Goal: Obtain resource: Obtain resource

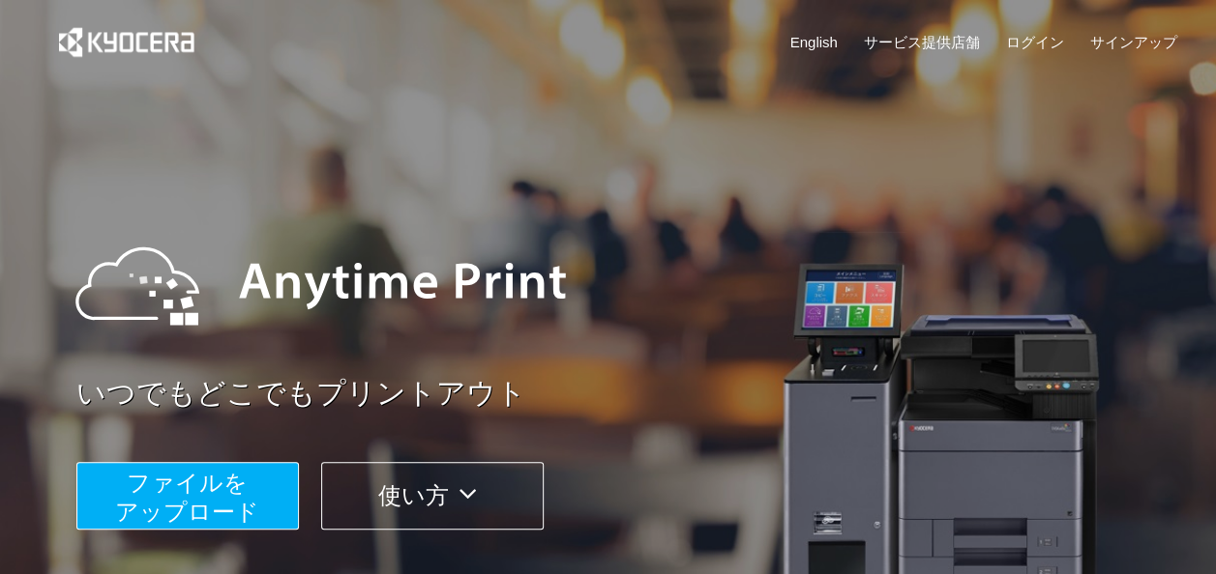
click at [230, 493] on span "ファイルを ​​アップロード" at bounding box center [187, 497] width 144 height 55
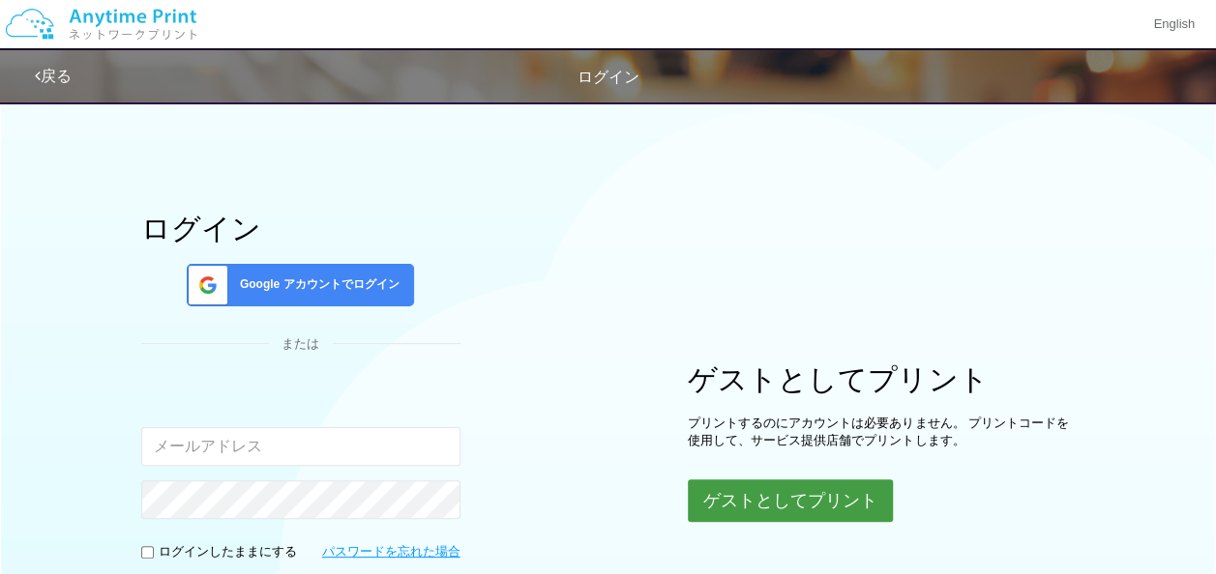
click at [757, 505] on button "ゲストとしてプリント" at bounding box center [790, 501] width 205 height 43
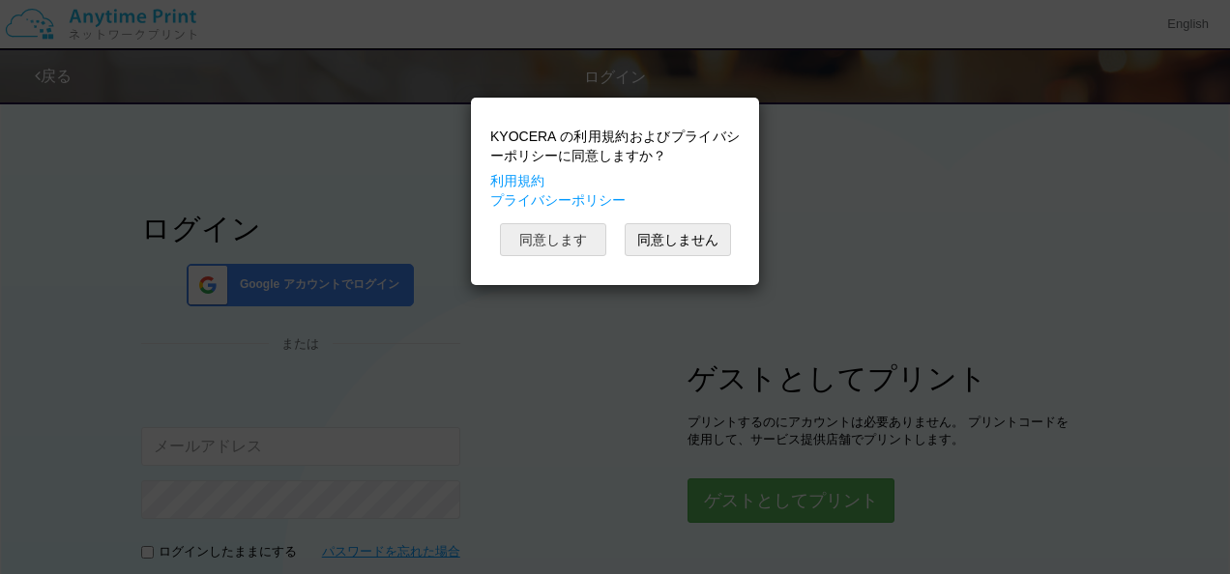
click at [554, 241] on button "同意します" at bounding box center [553, 239] width 106 height 33
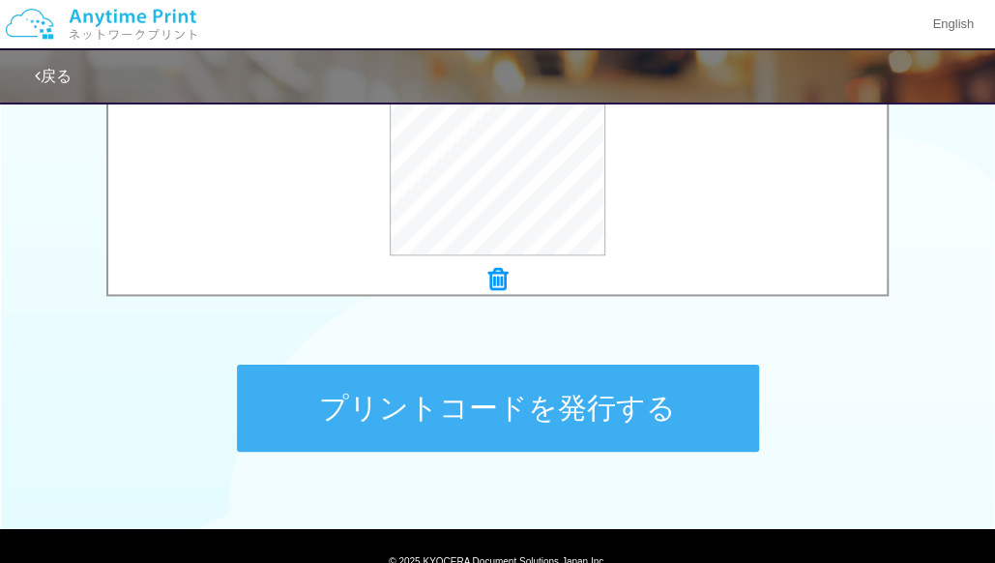
scroll to position [907, 0]
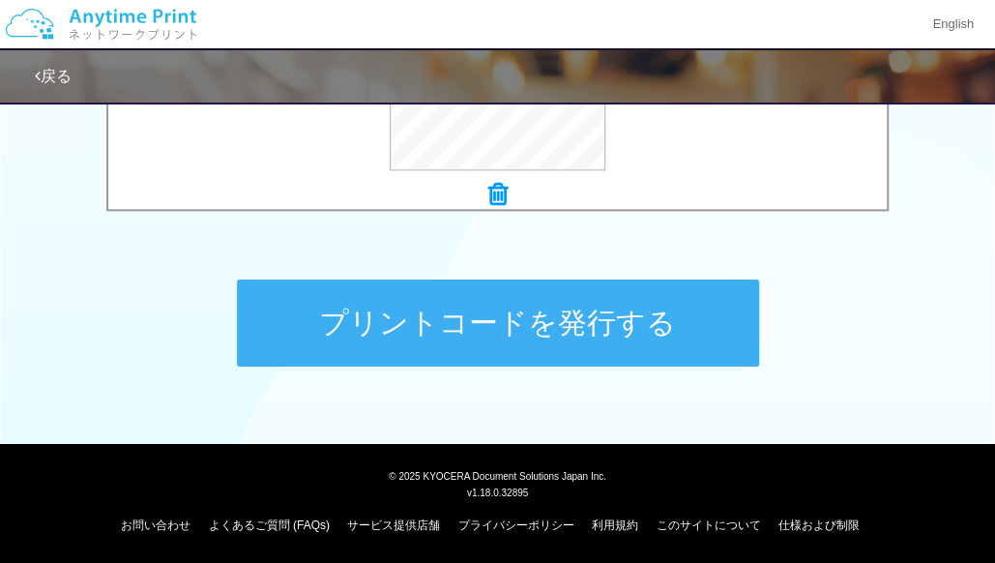
click at [468, 334] on button "プリントコードを発行する" at bounding box center [498, 323] width 522 height 87
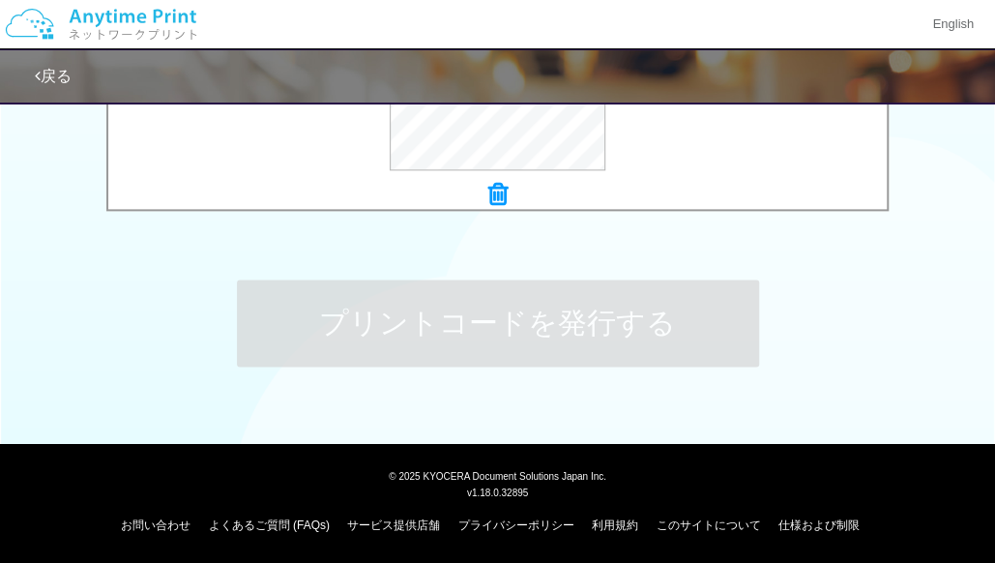
scroll to position [0, 0]
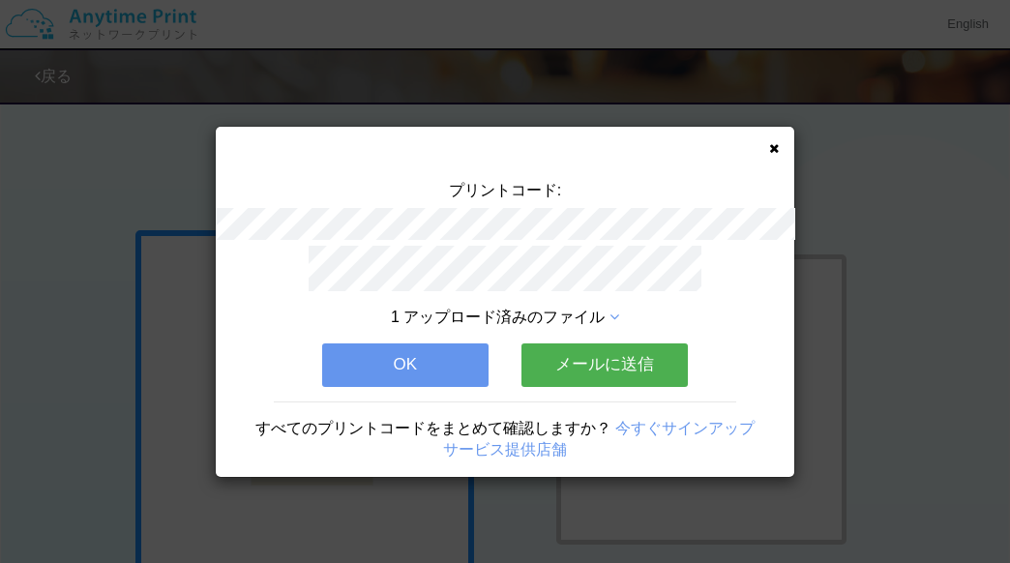
drag, startPoint x: 402, startPoint y: 347, endPoint x: 429, endPoint y: 342, distance: 27.5
click at [403, 347] on button "OK" at bounding box center [405, 364] width 166 height 43
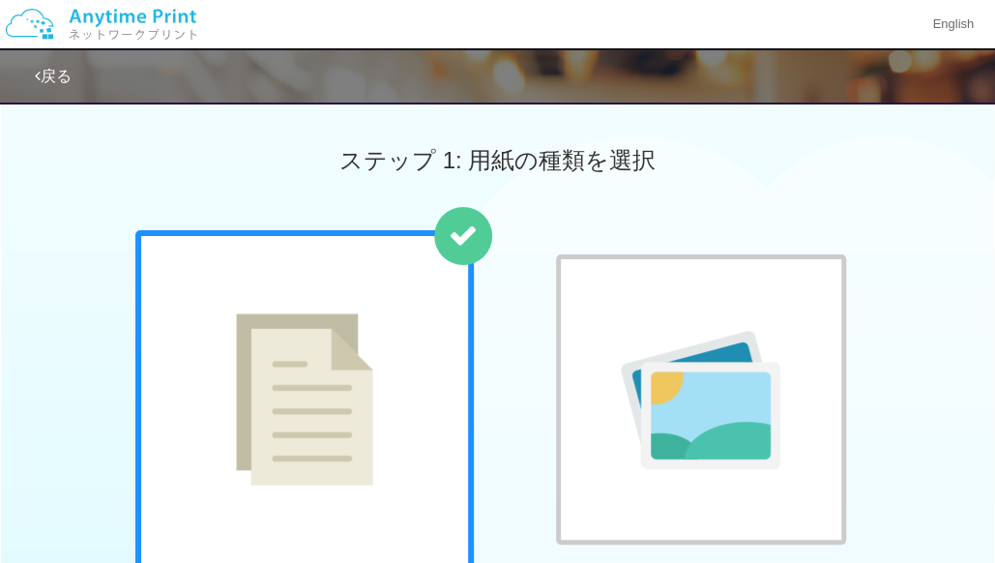
click at [48, 84] on link "戻る" at bounding box center [53, 76] width 37 height 16
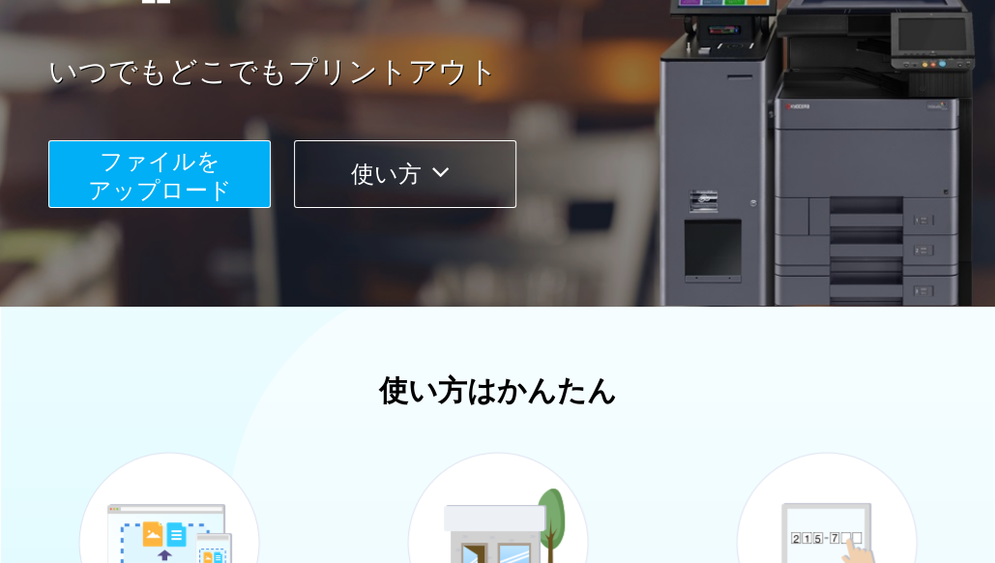
click at [415, 166] on button "使い方" at bounding box center [405, 174] width 222 height 68
